Goal: Task Accomplishment & Management: Complete application form

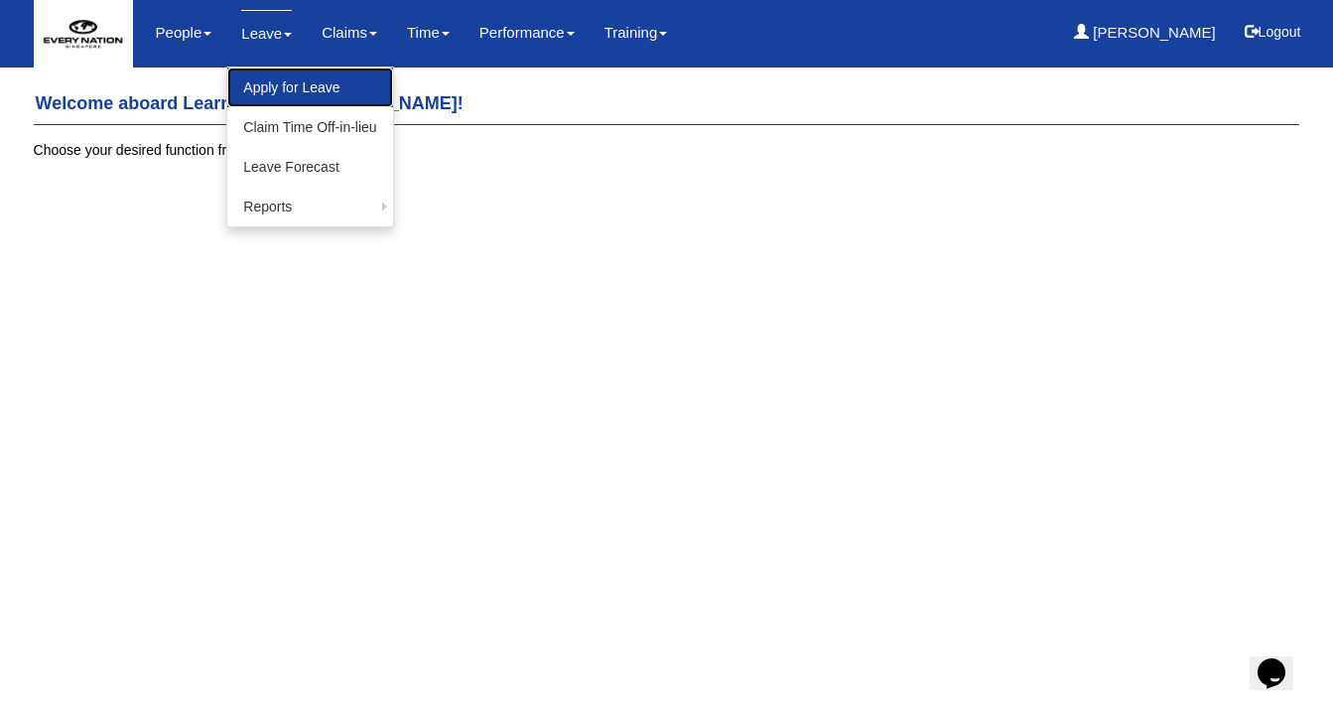
click at [260, 90] on link "Apply for Leave" at bounding box center [309, 88] width 165 height 40
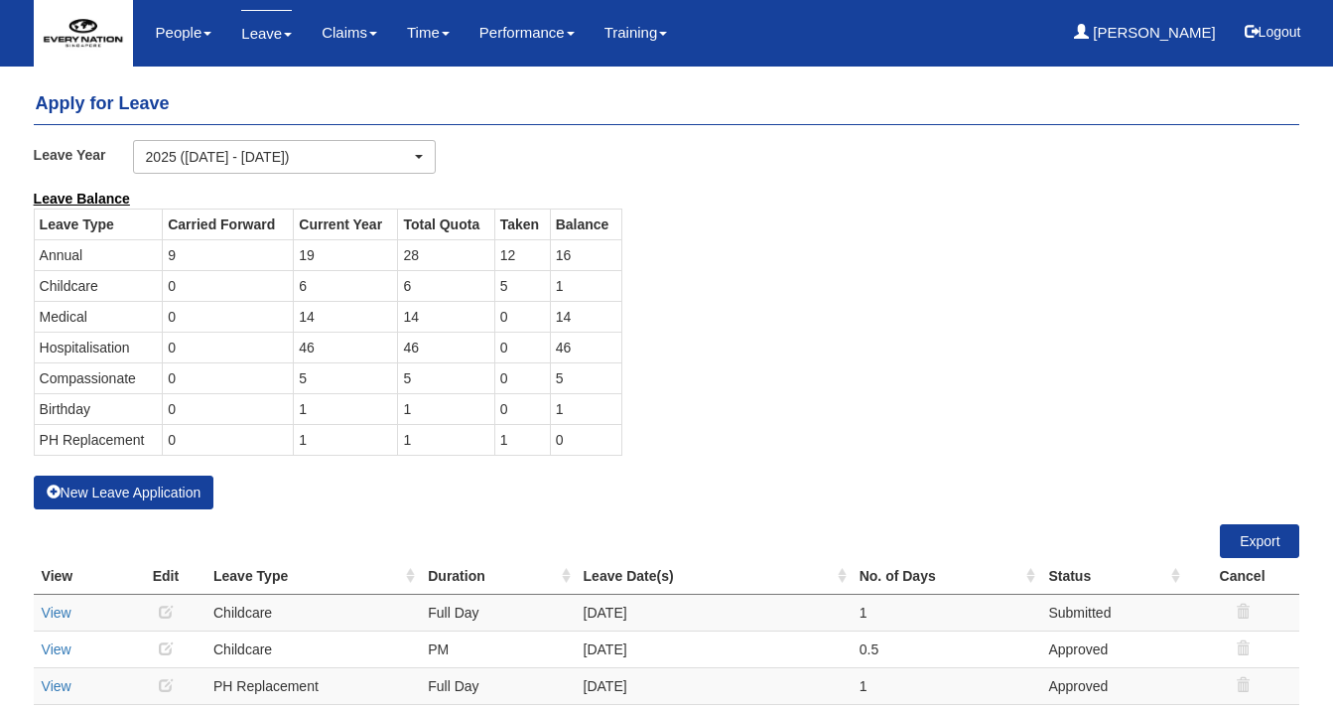
select select "50"
click at [156, 493] on button "New Leave Application" at bounding box center [124, 493] width 181 height 34
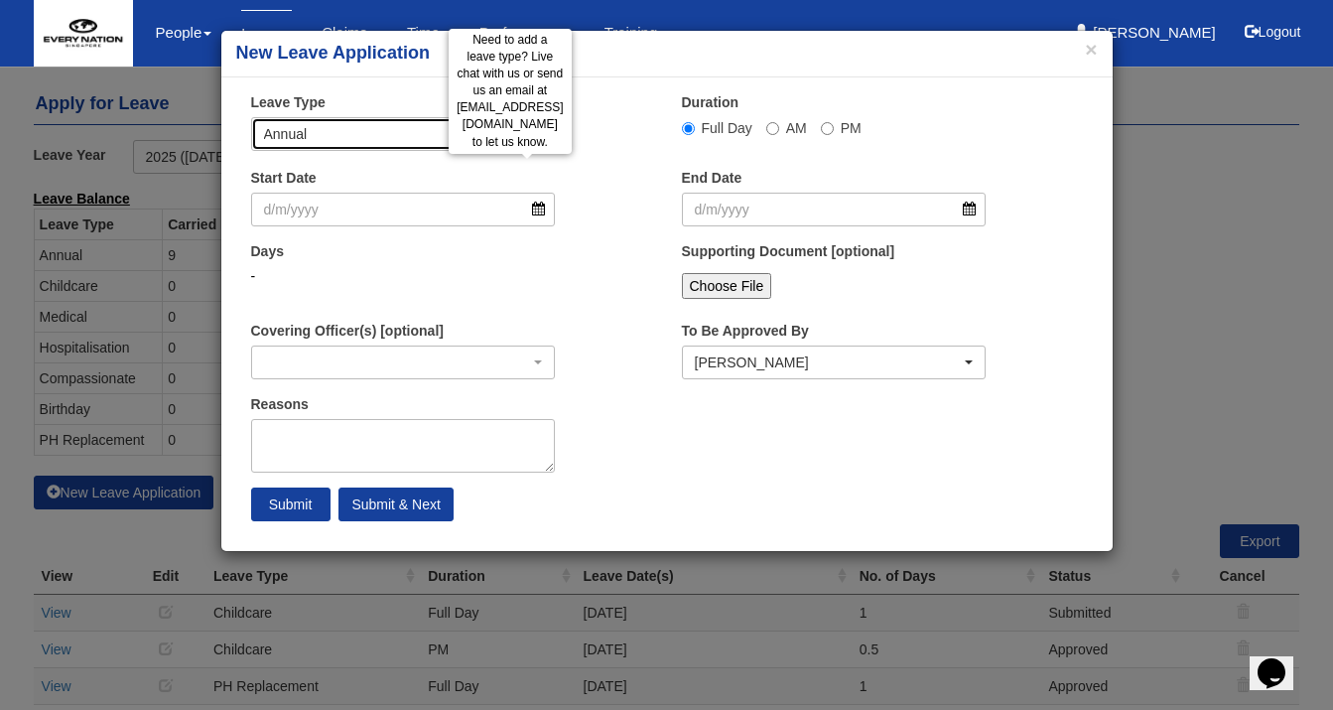
click at [503, 130] on div "Annual" at bounding box center [388, 134] width 249 height 20
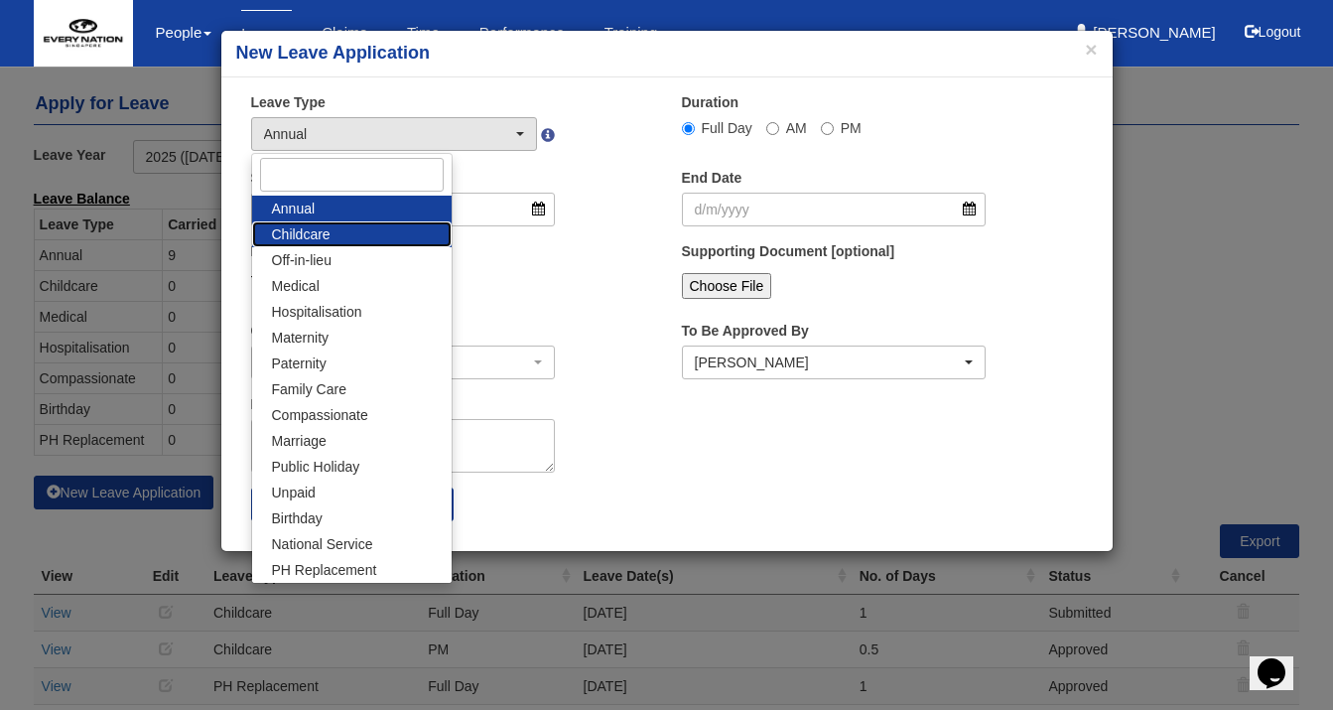
click at [348, 235] on link "Childcare" at bounding box center [352, 234] width 200 height 26
select select "2"
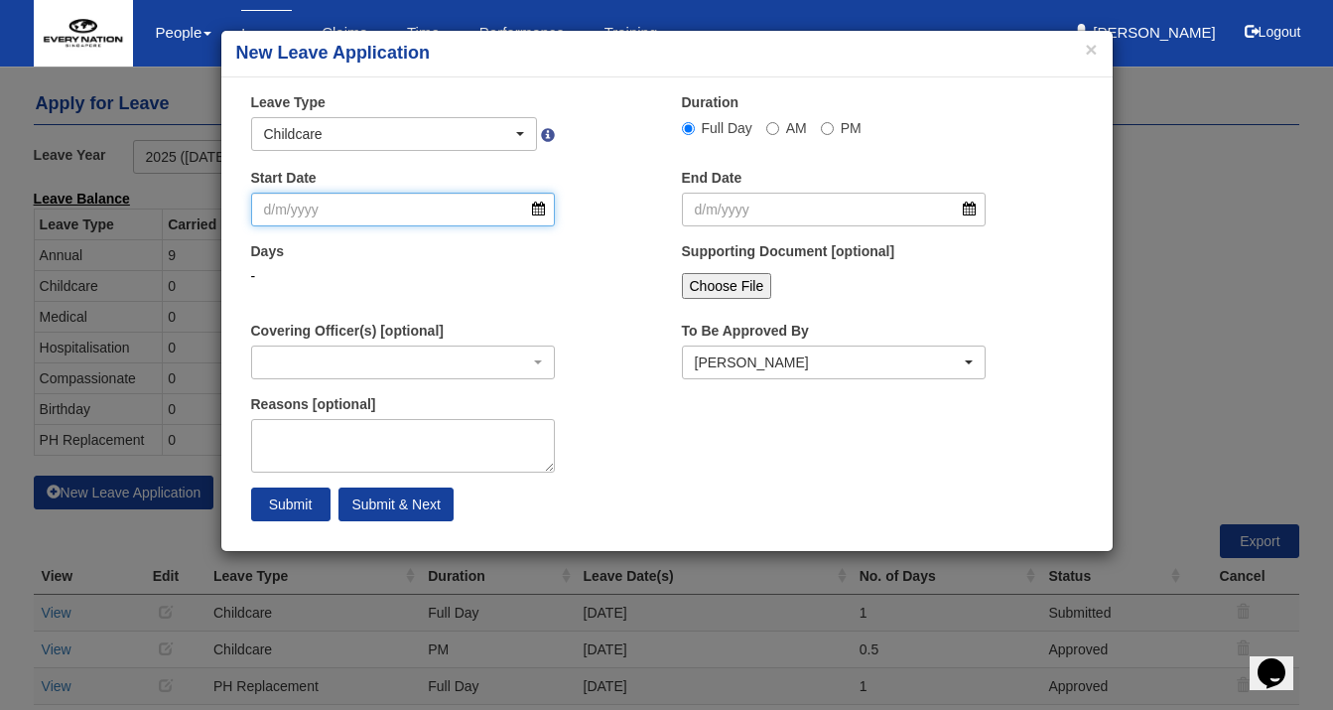
click at [369, 214] on input "Start Date" at bounding box center [403, 210] width 305 height 34
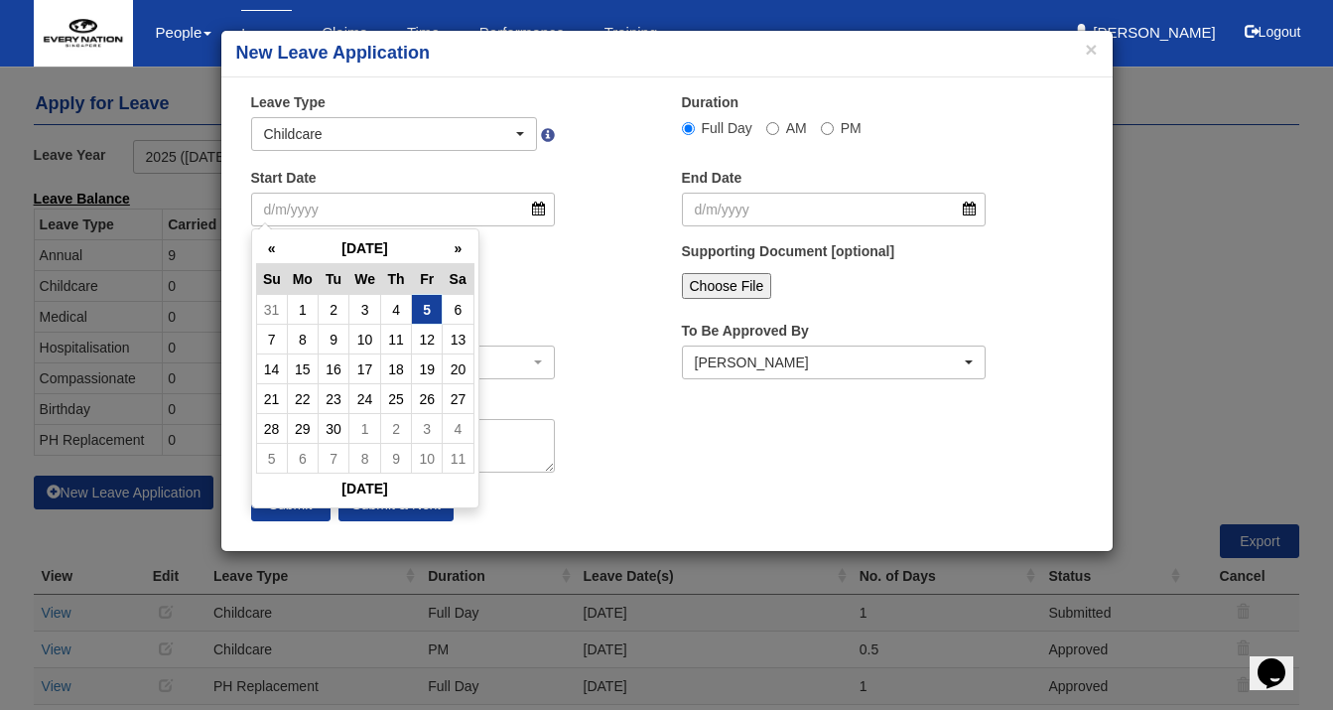
click at [423, 303] on td "5" at bounding box center [427, 310] width 31 height 30
type input "[DATE]"
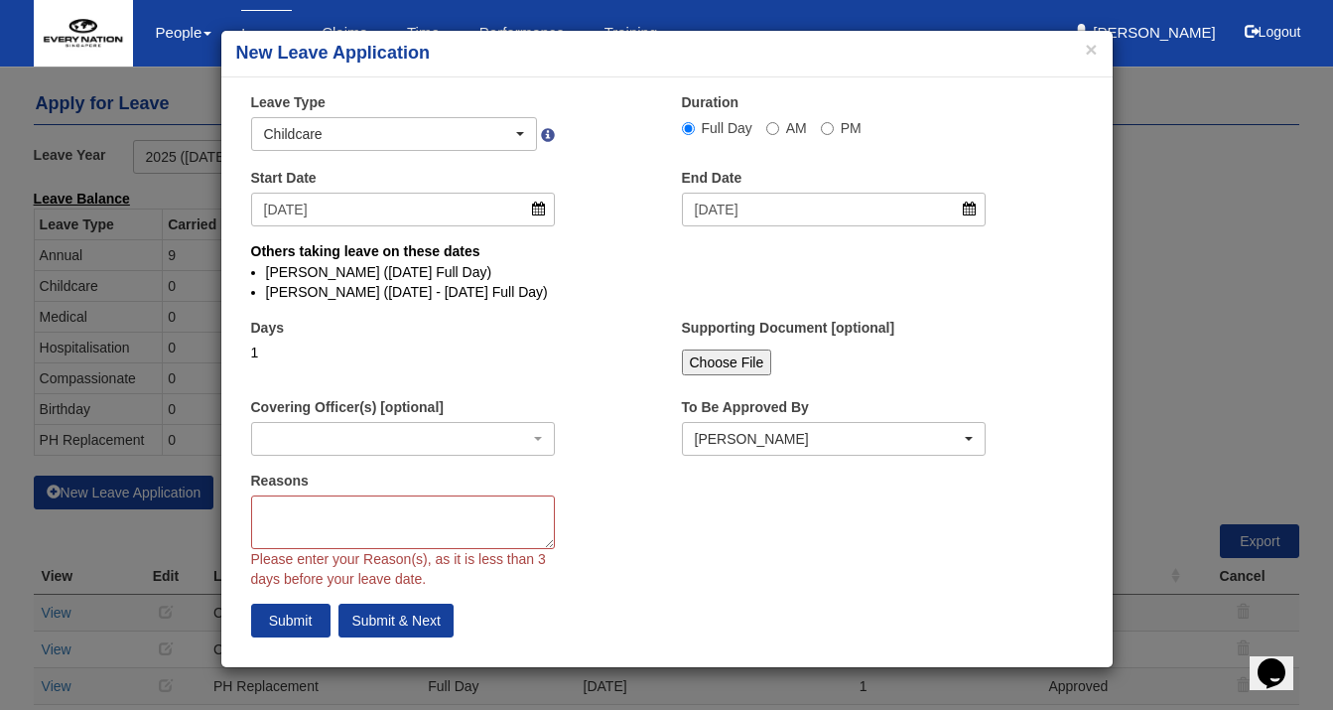
select select
click at [378, 515] on textarea "Reasons" at bounding box center [403, 522] width 305 height 54
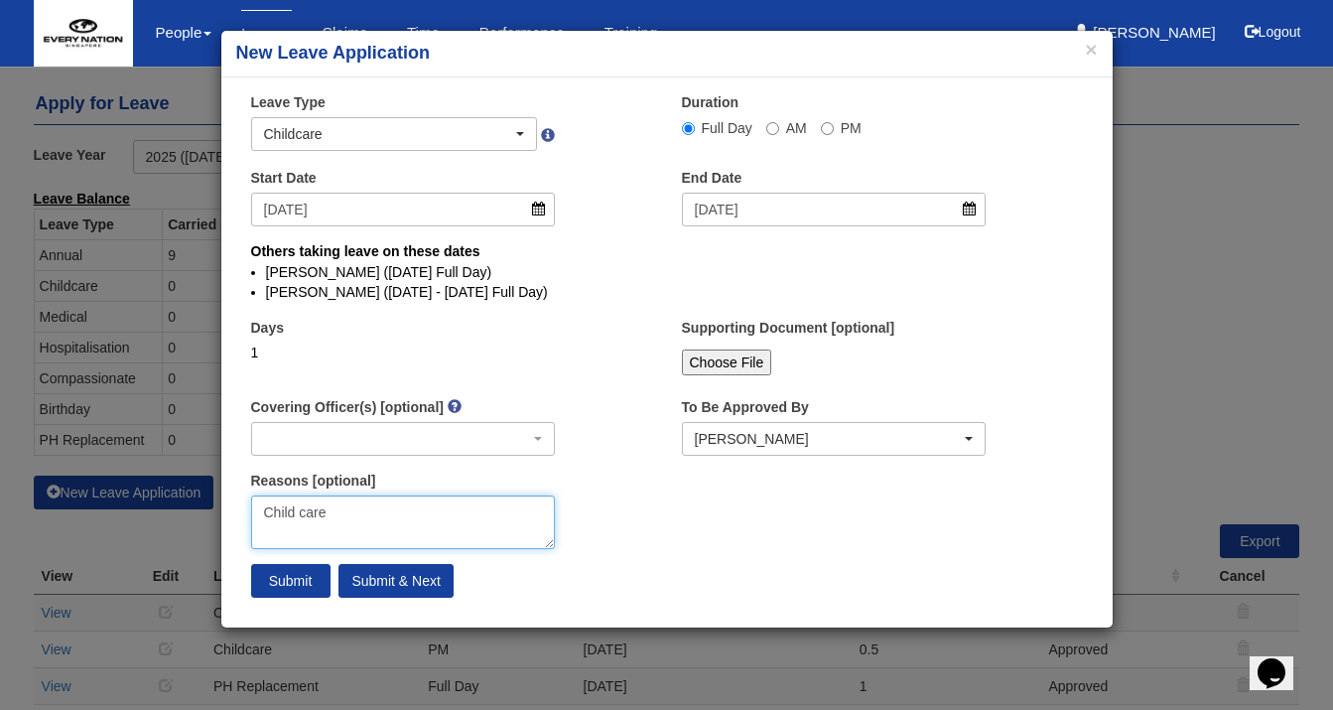
type textarea "Child care"
click at [281, 588] on input "Submit" at bounding box center [290, 581] width 79 height 34
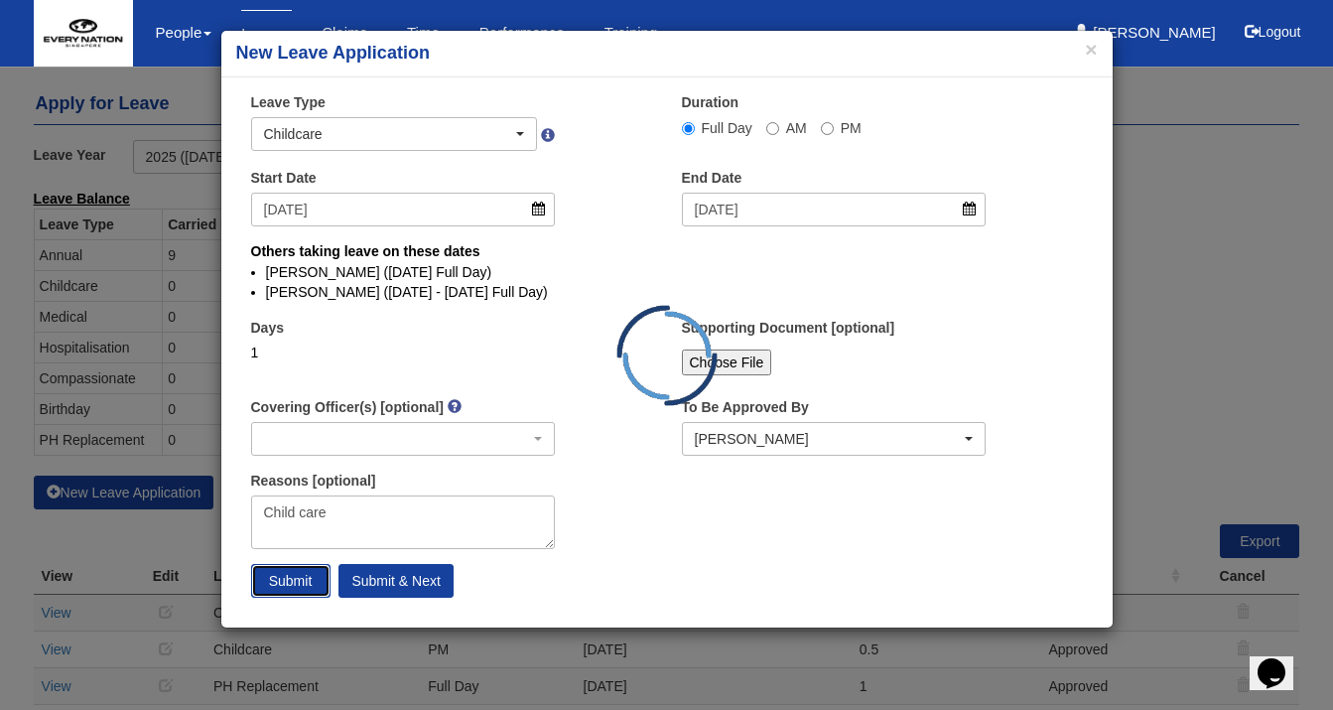
select select "1"
select select
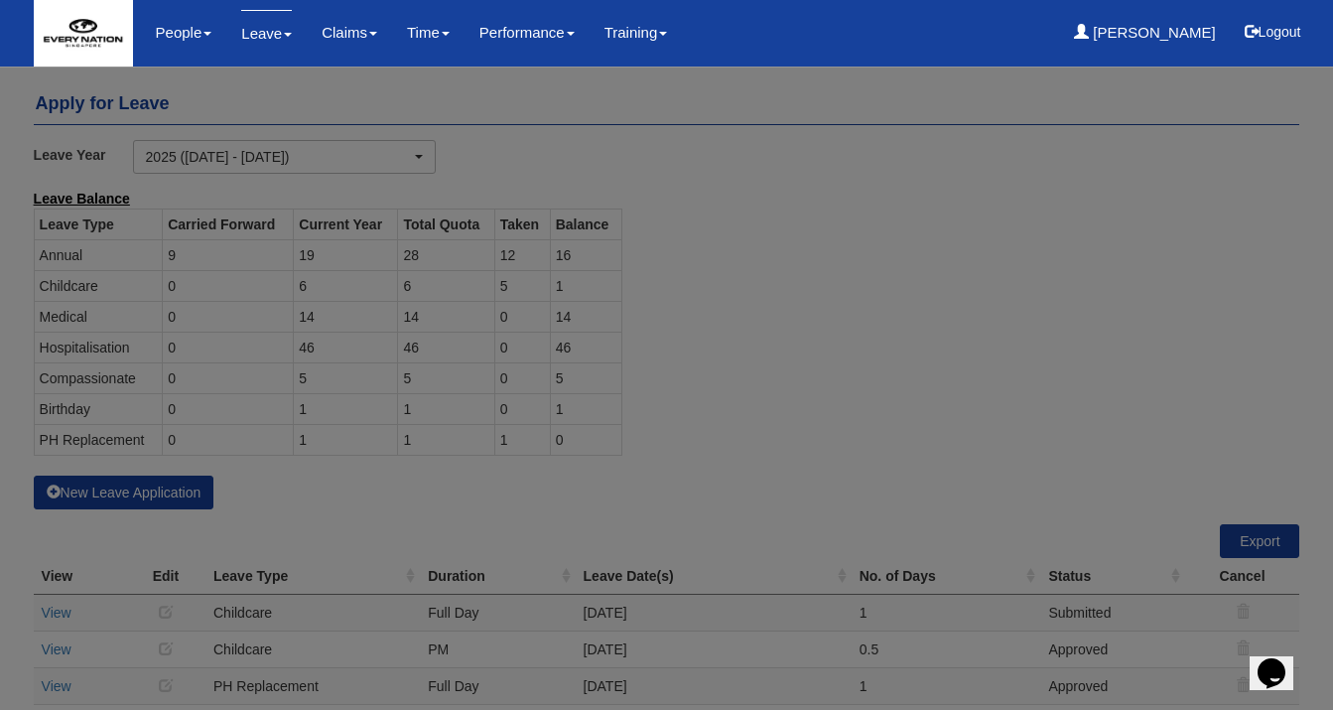
select select "50"
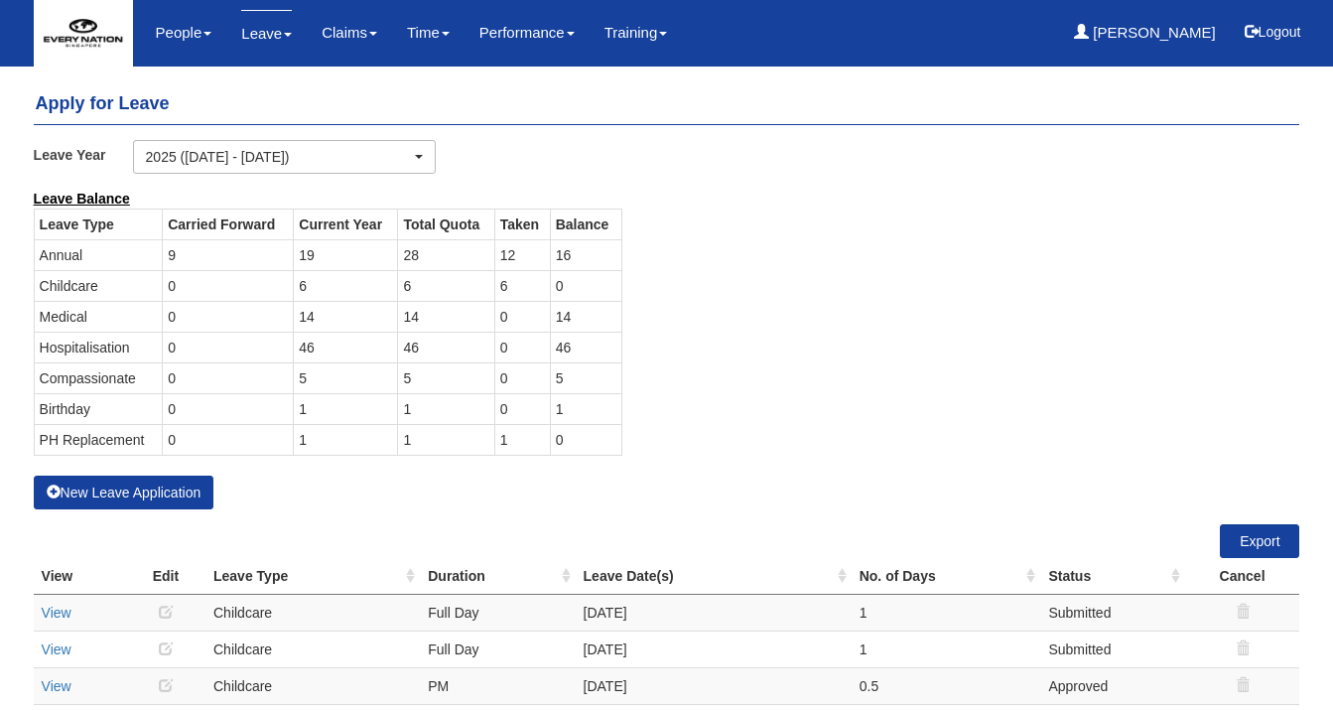
select select "50"
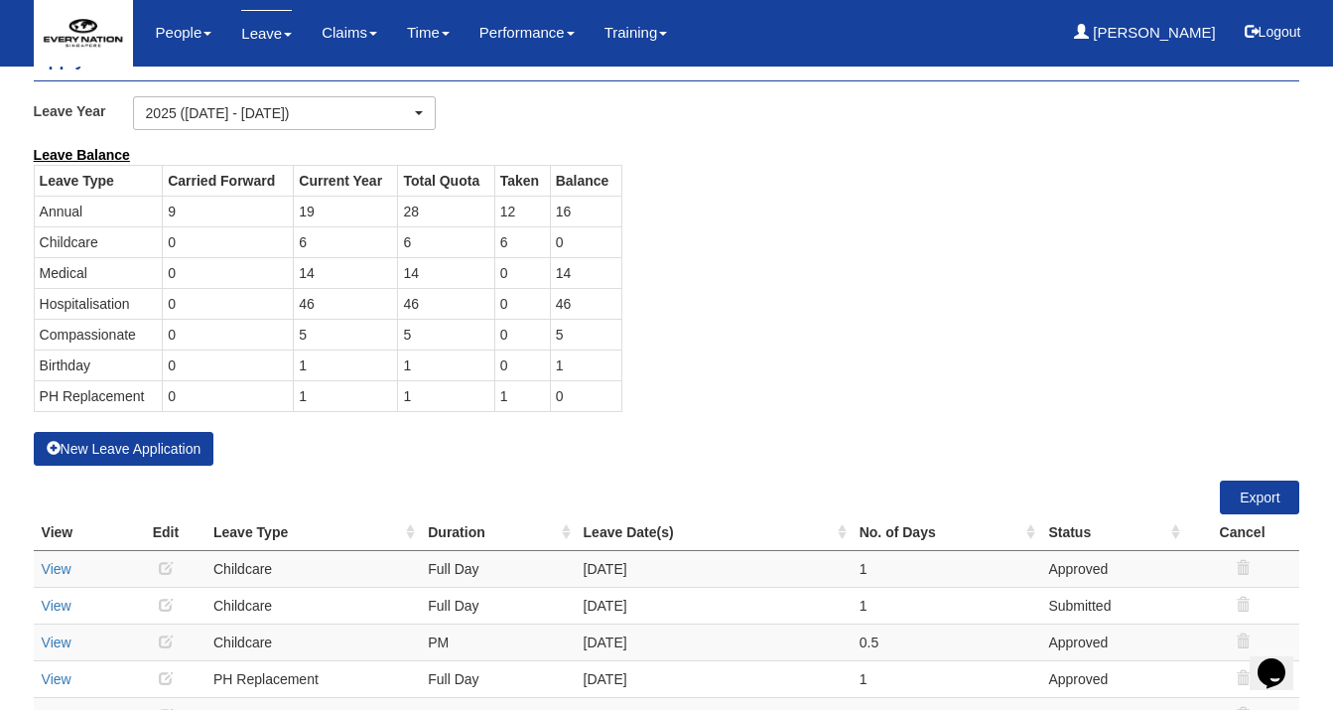
scroll to position [45, 0]
click at [1241, 564] on icon at bounding box center [1243, 567] width 14 height 14
click at [1250, 607] on td at bounding box center [1242, 604] width 115 height 37
click at [1242, 603] on icon at bounding box center [1243, 604] width 14 height 14
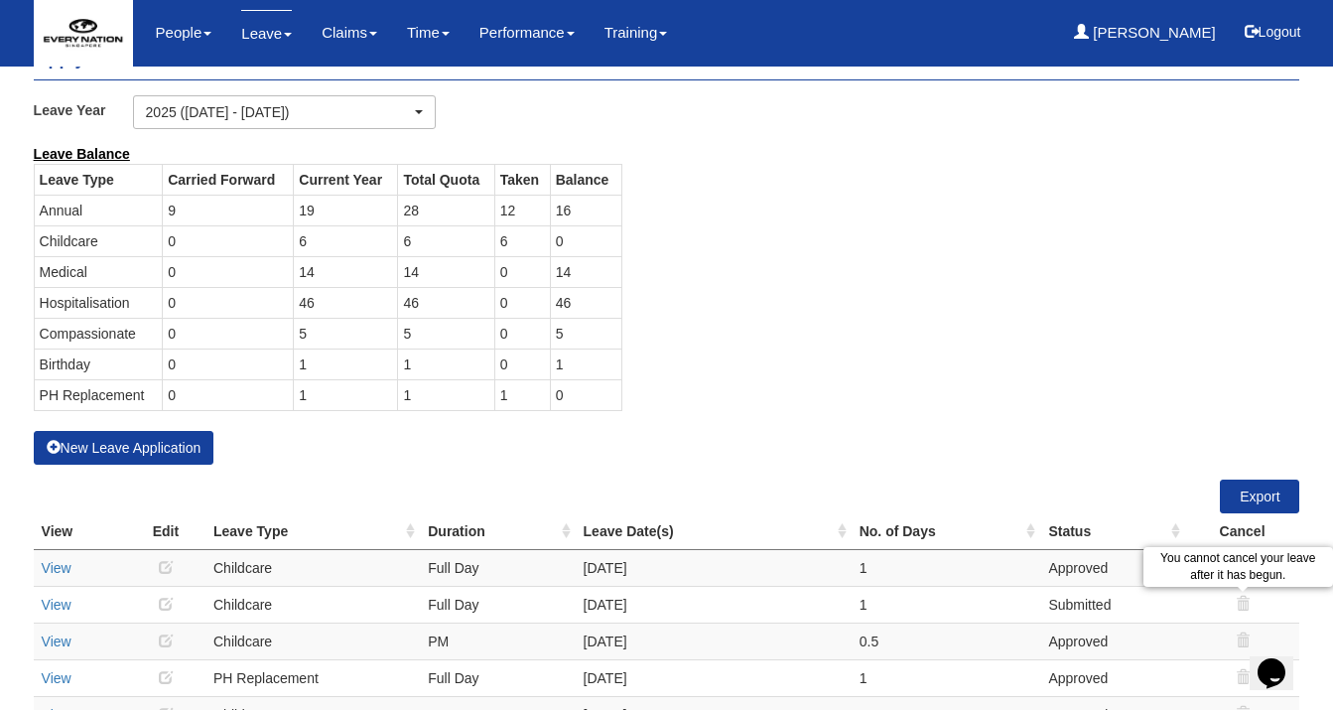
click at [1242, 603] on icon at bounding box center [1243, 604] width 14 height 14
